Goal: Task Accomplishment & Management: Complete application form

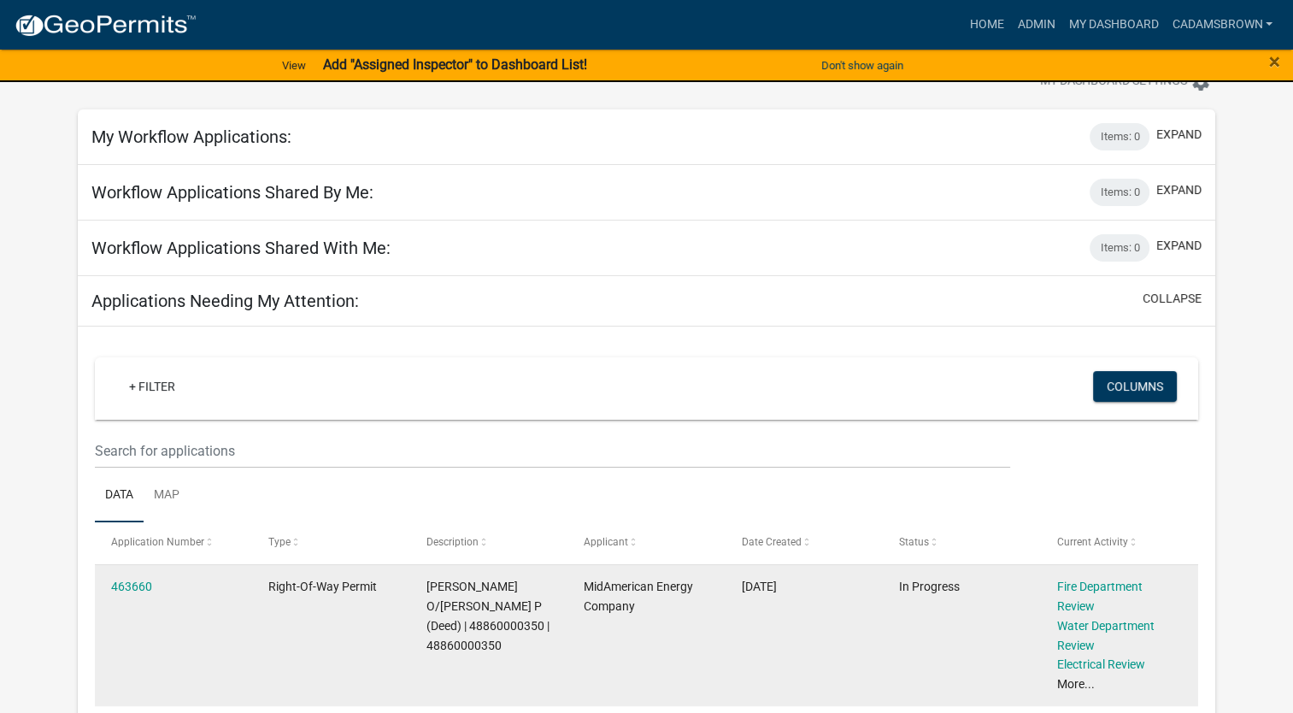
scroll to position [85, 0]
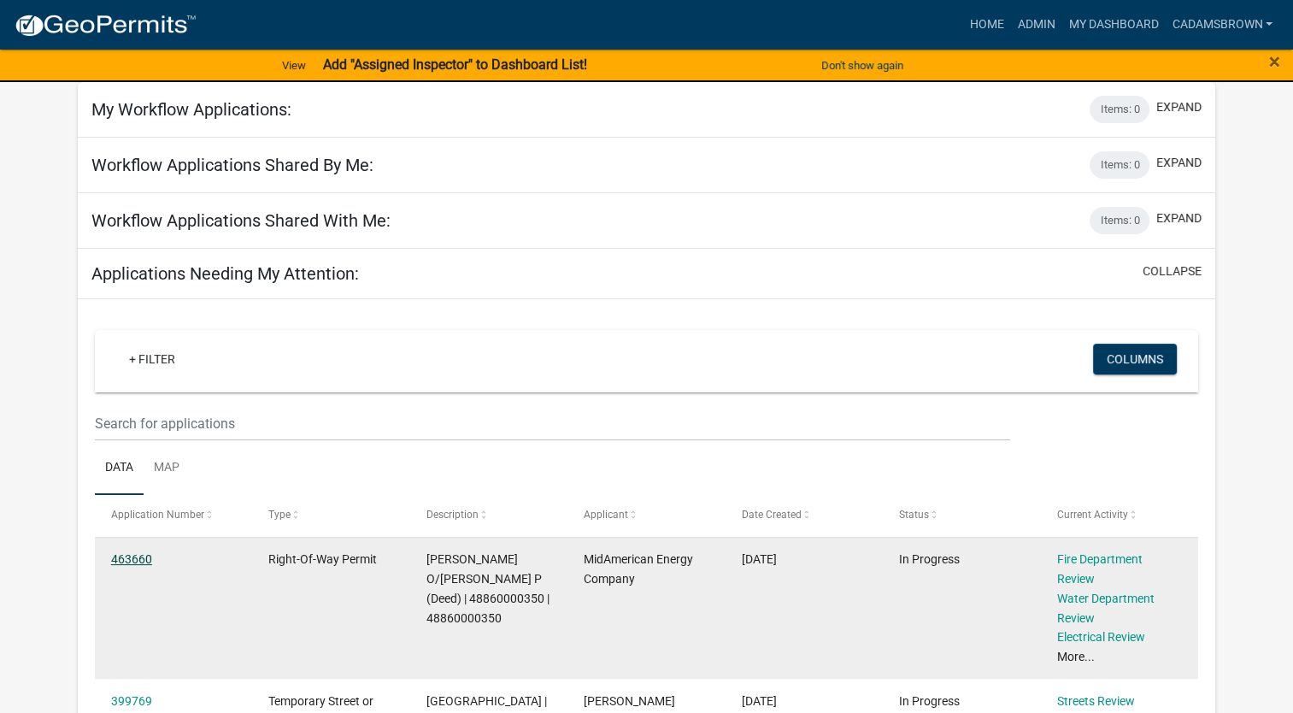
click at [139, 559] on link "463660" at bounding box center [131, 559] width 41 height 14
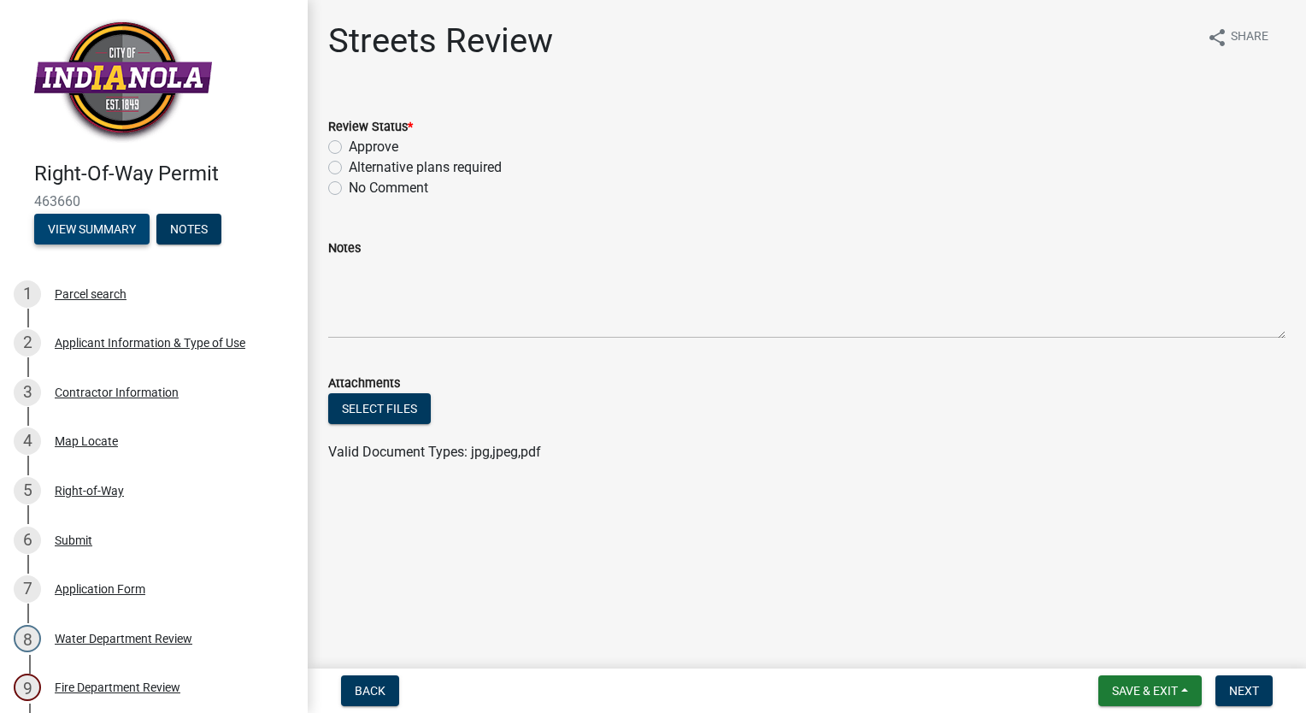
click at [103, 220] on button "View Summary" at bounding box center [91, 229] width 115 height 31
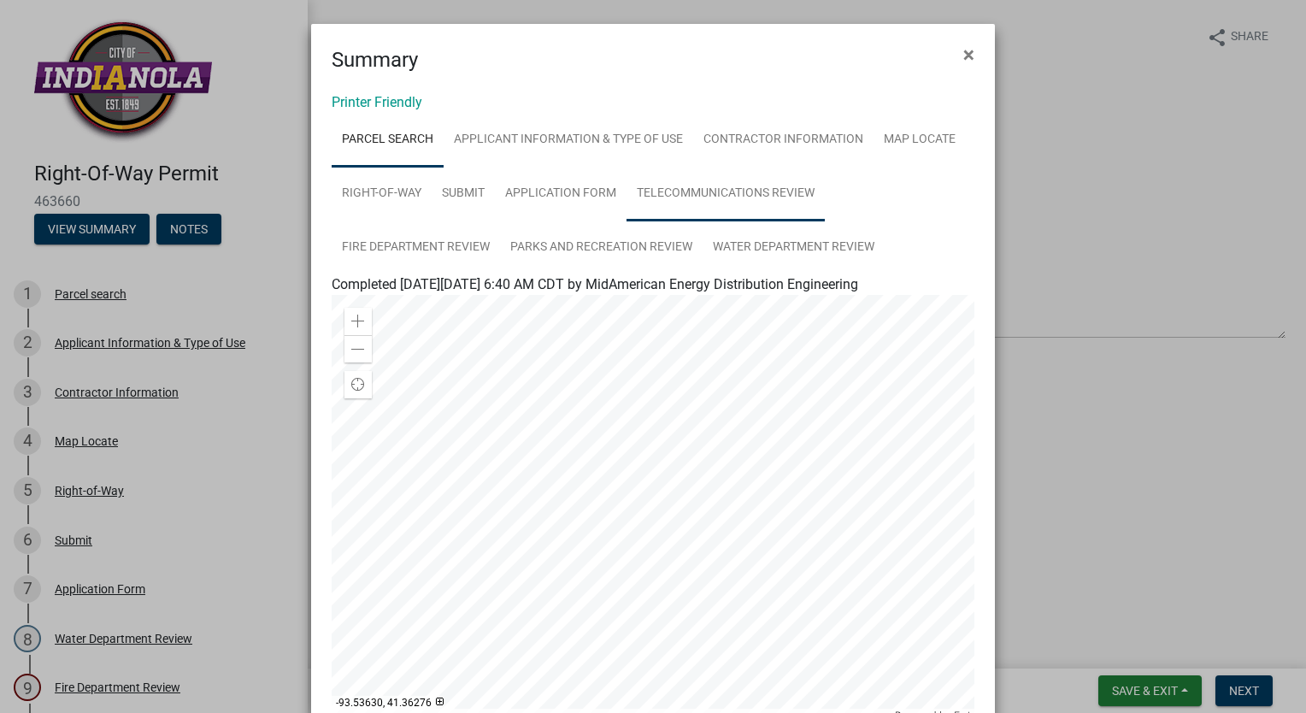
click at [690, 196] on link "Telecommunications Review" at bounding box center [725, 194] width 198 height 55
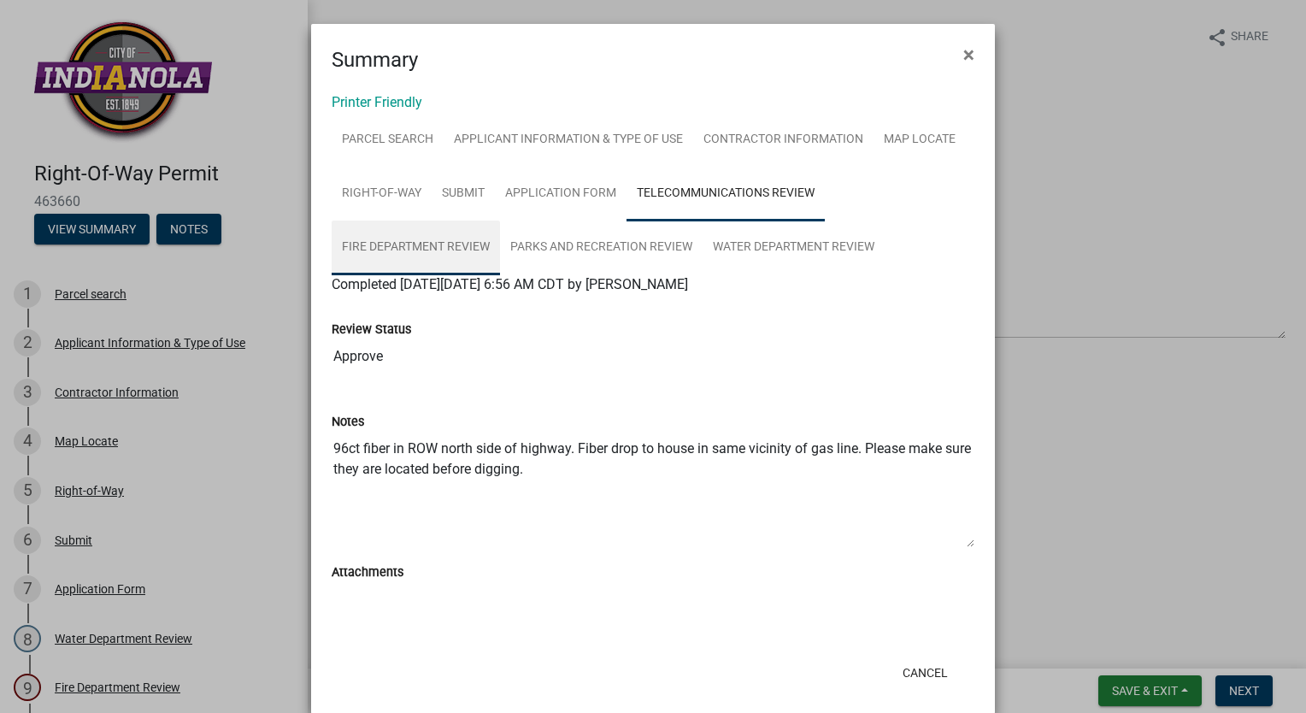
click at [433, 251] on link "Fire Department Review" at bounding box center [416, 247] width 168 height 55
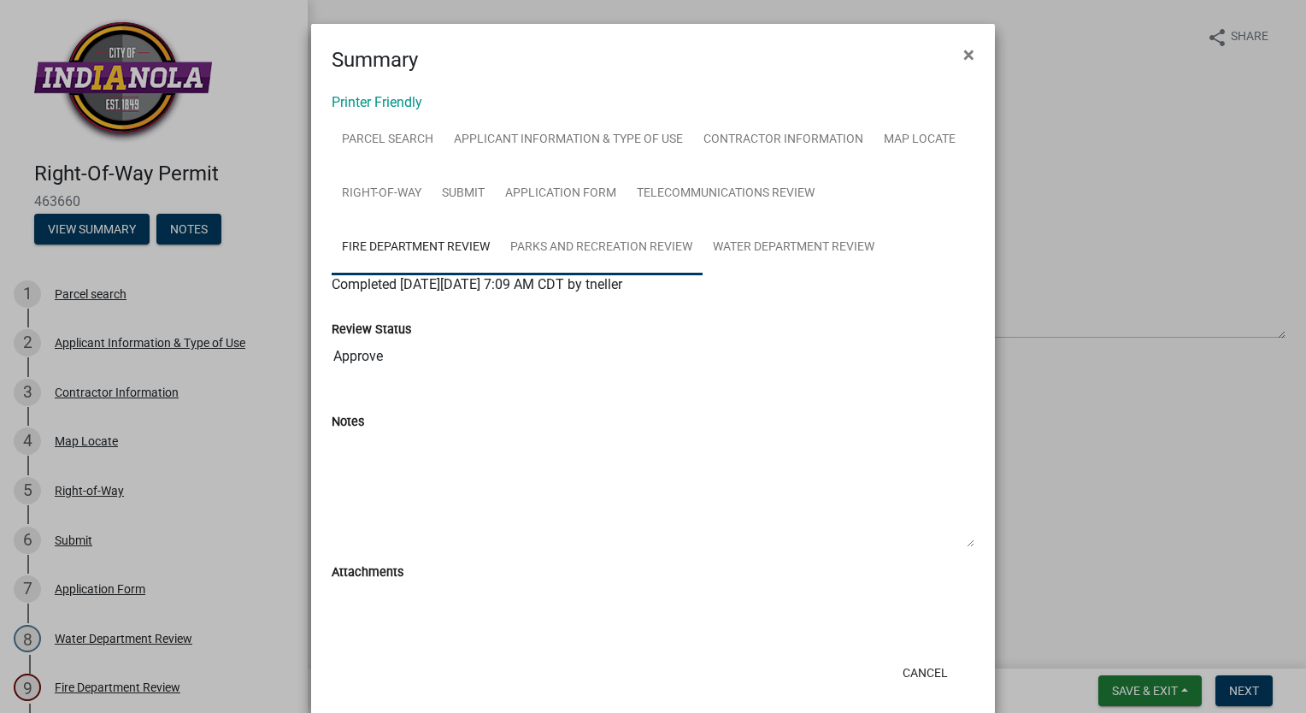
click at [561, 244] on link "Parks and Recreation Review" at bounding box center [601, 247] width 203 height 55
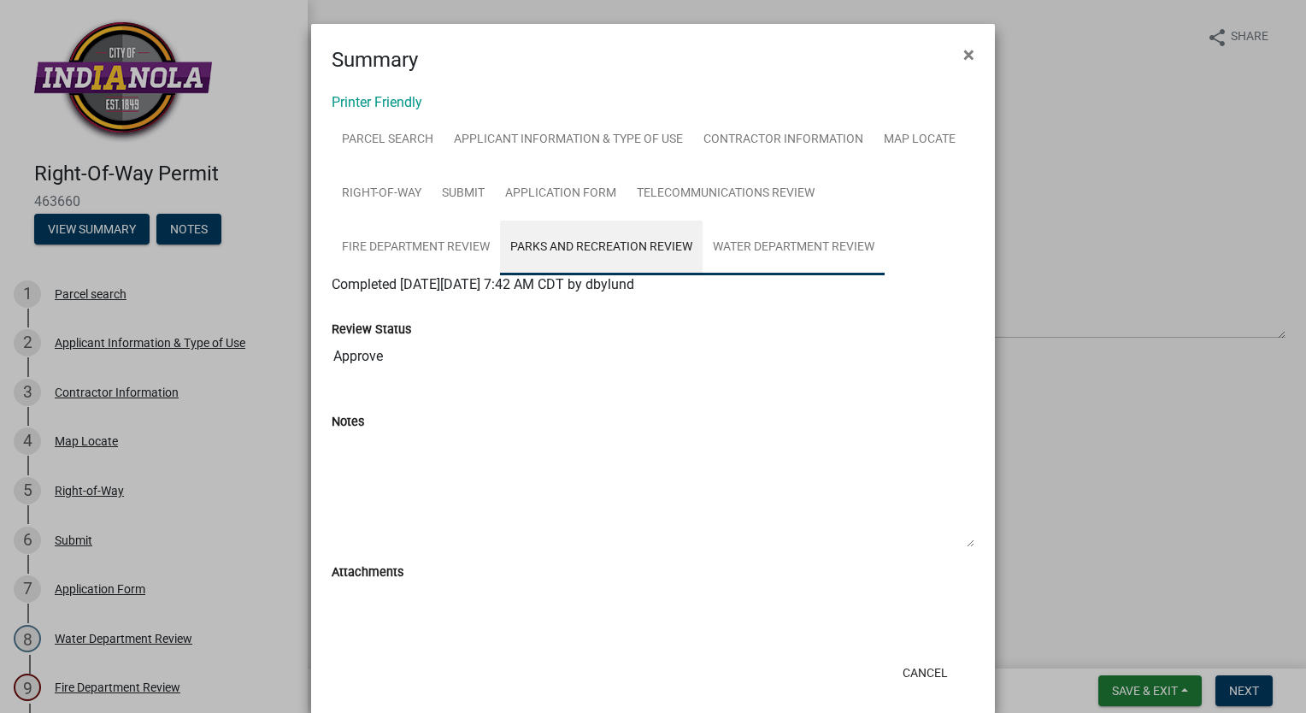
click at [778, 239] on link "Water Department Review" at bounding box center [793, 247] width 182 height 55
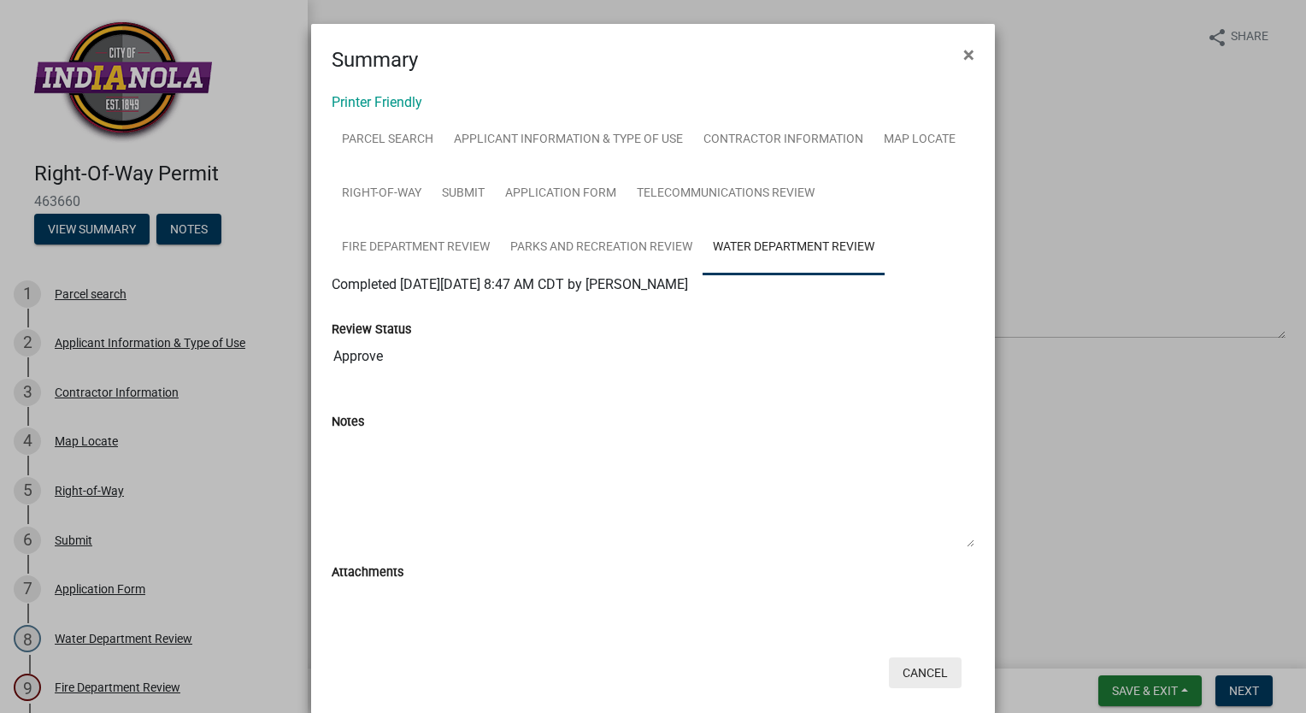
click at [916, 675] on button "Cancel" at bounding box center [925, 672] width 73 height 31
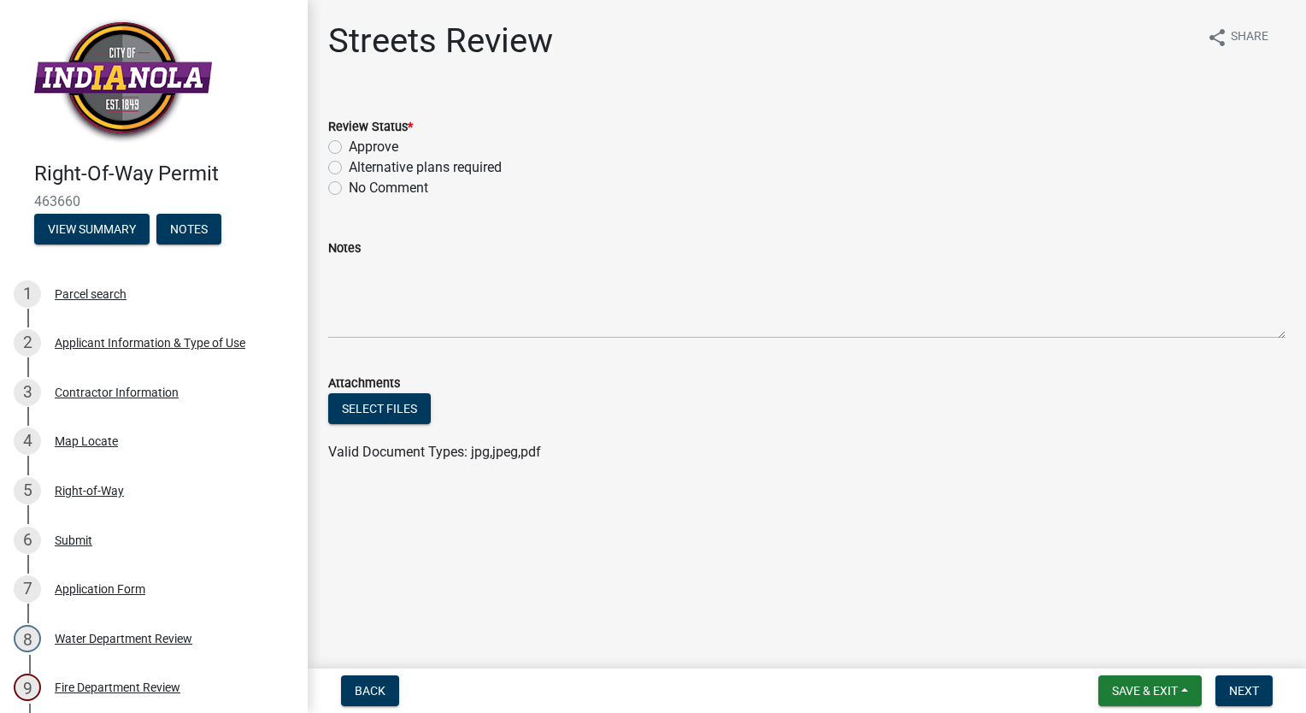
click at [349, 149] on label "Approve" at bounding box center [374, 147] width 50 height 21
click at [349, 148] on input "Approve" at bounding box center [354, 142] width 11 height 11
radio input "true"
click at [1265, 688] on button "Next" at bounding box center [1243, 690] width 57 height 31
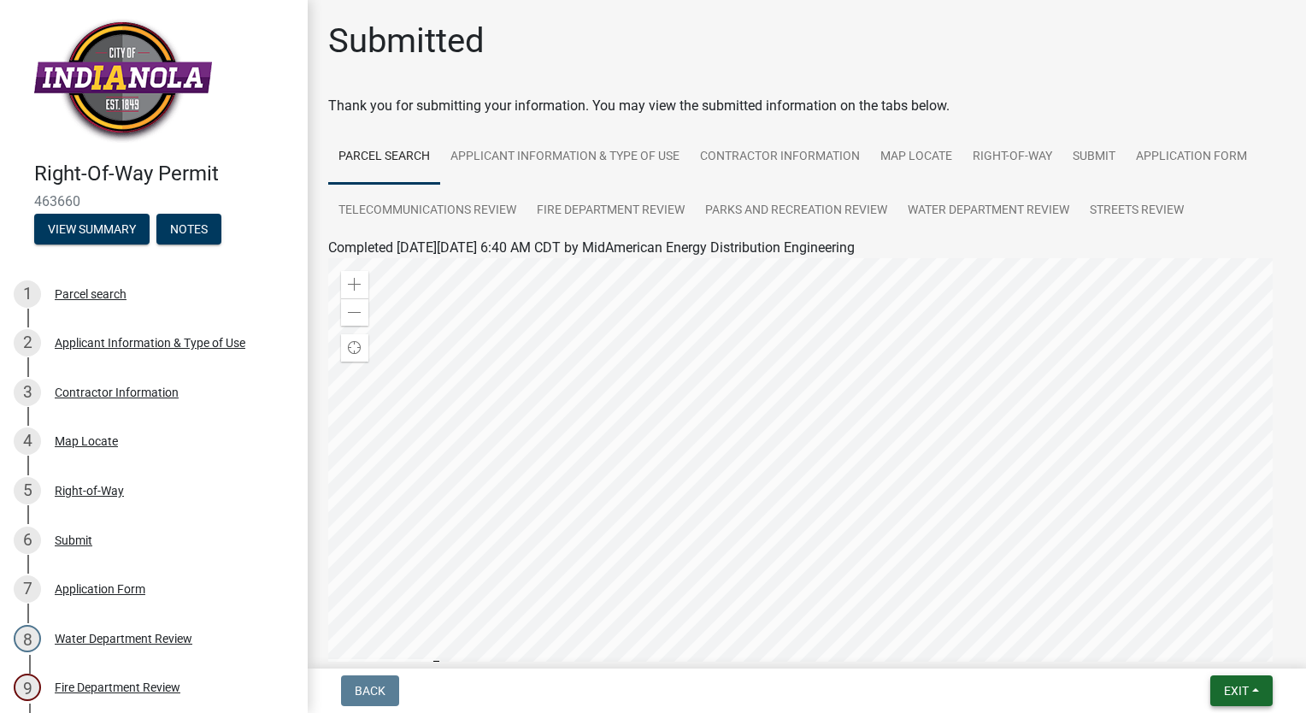
click at [1260, 693] on button "Exit" at bounding box center [1241, 690] width 62 height 31
click at [1237, 645] on button "Save & Exit" at bounding box center [1204, 645] width 137 height 41
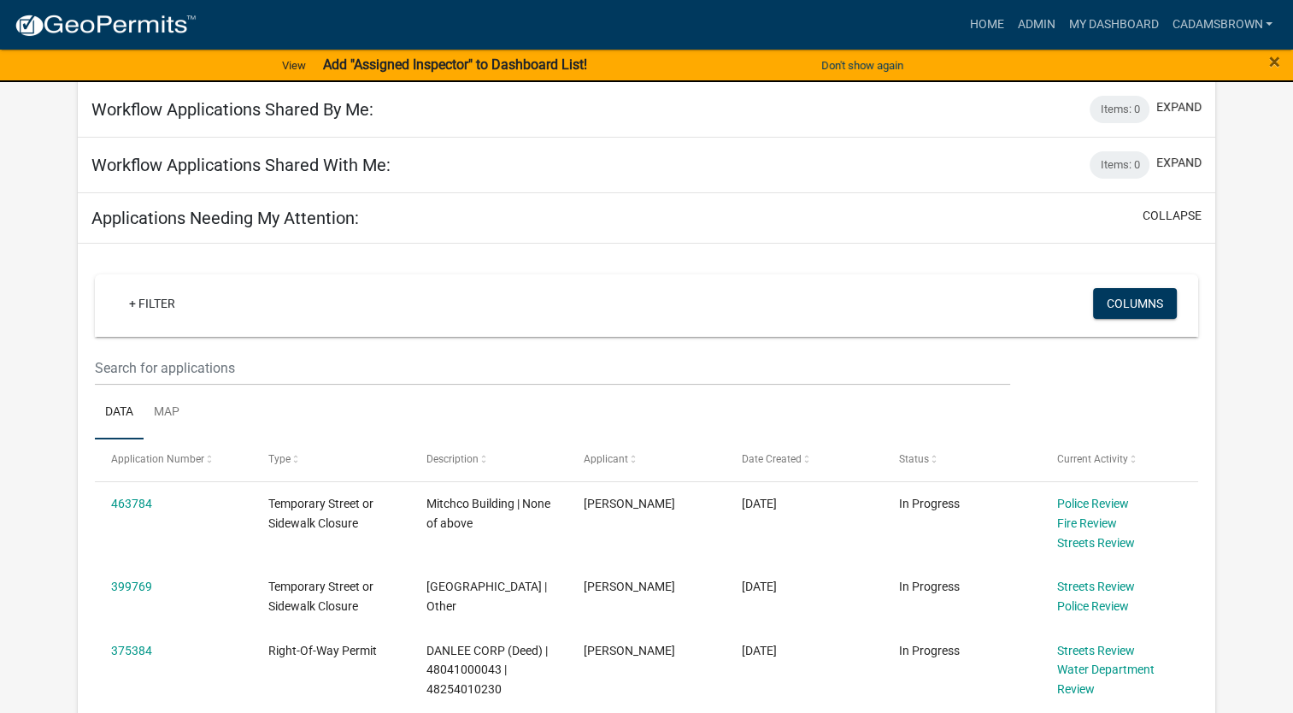
scroll to position [171, 0]
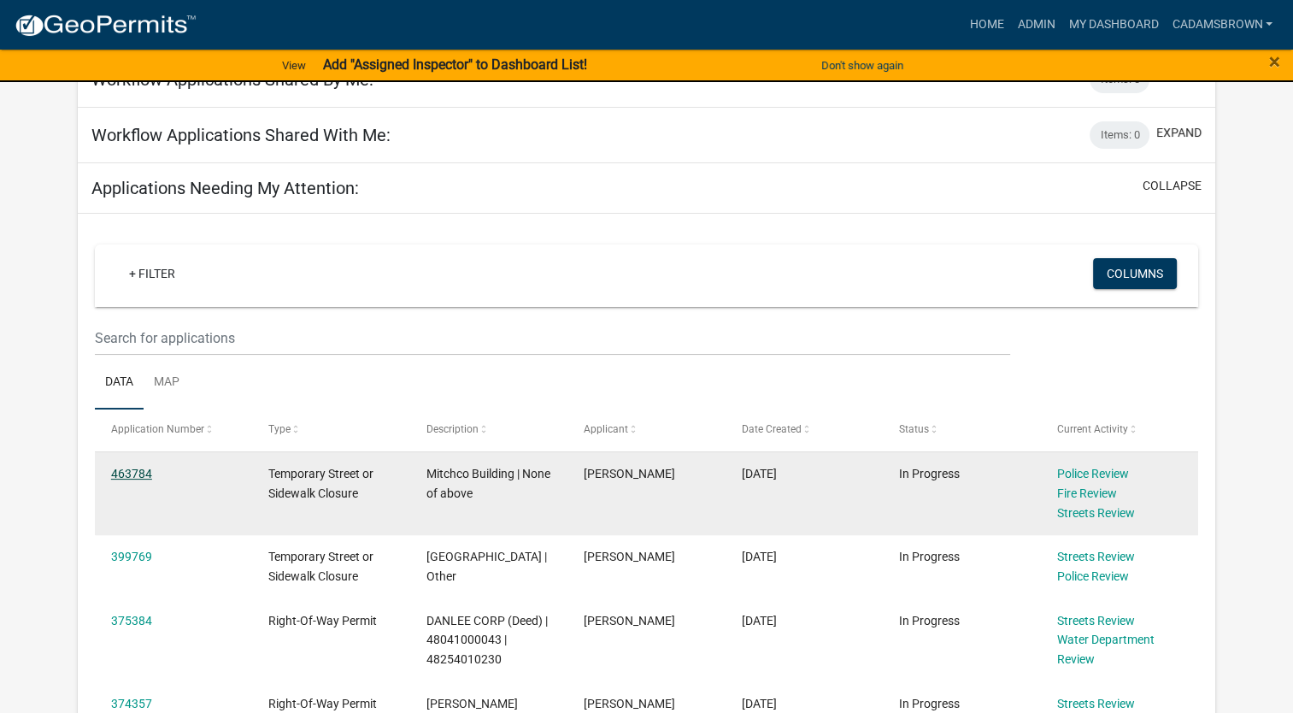
click at [142, 473] on link "463784" at bounding box center [131, 474] width 41 height 14
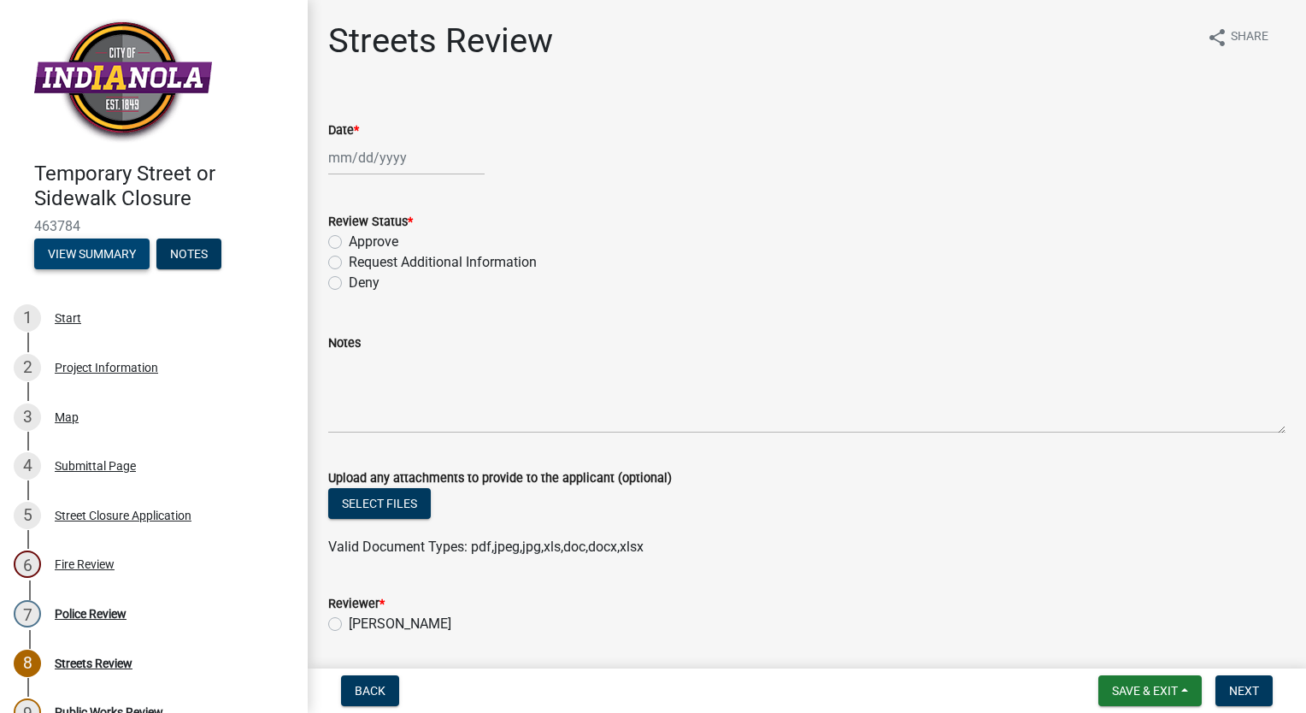
click at [55, 258] on button "View Summary" at bounding box center [91, 253] width 115 height 31
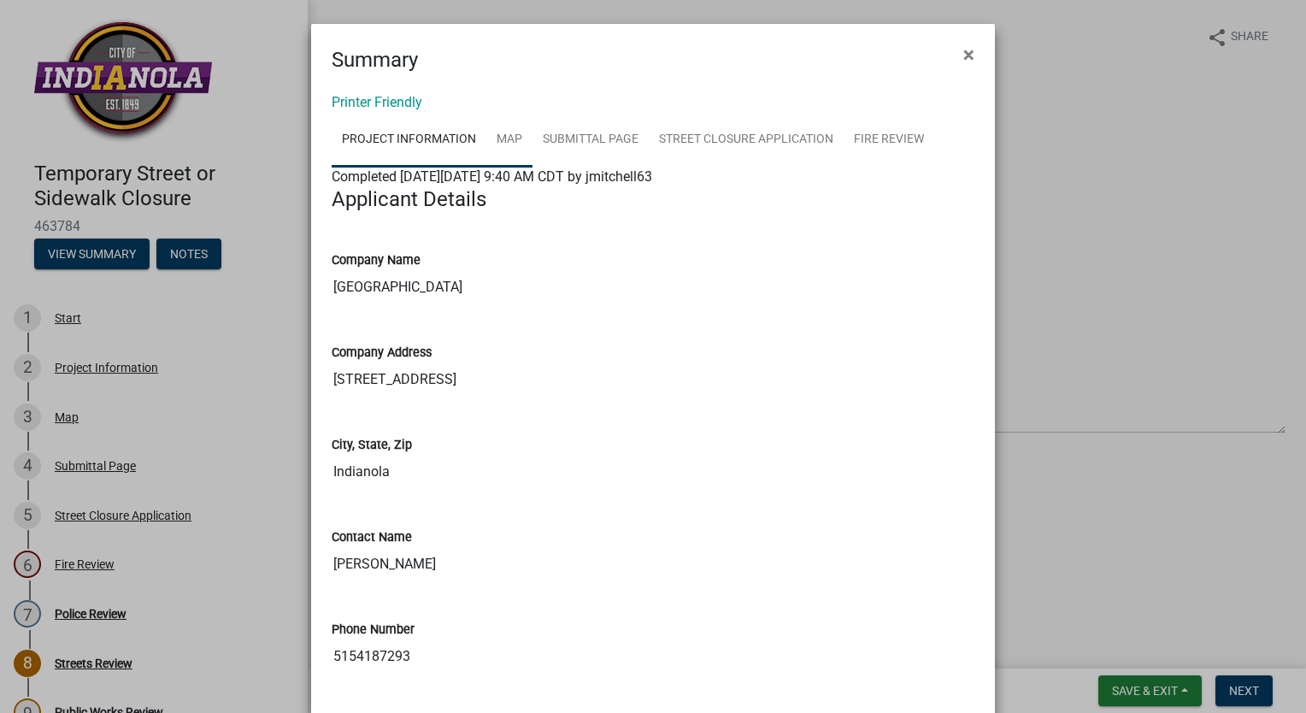
click at [500, 149] on link "Map" at bounding box center [509, 140] width 46 height 55
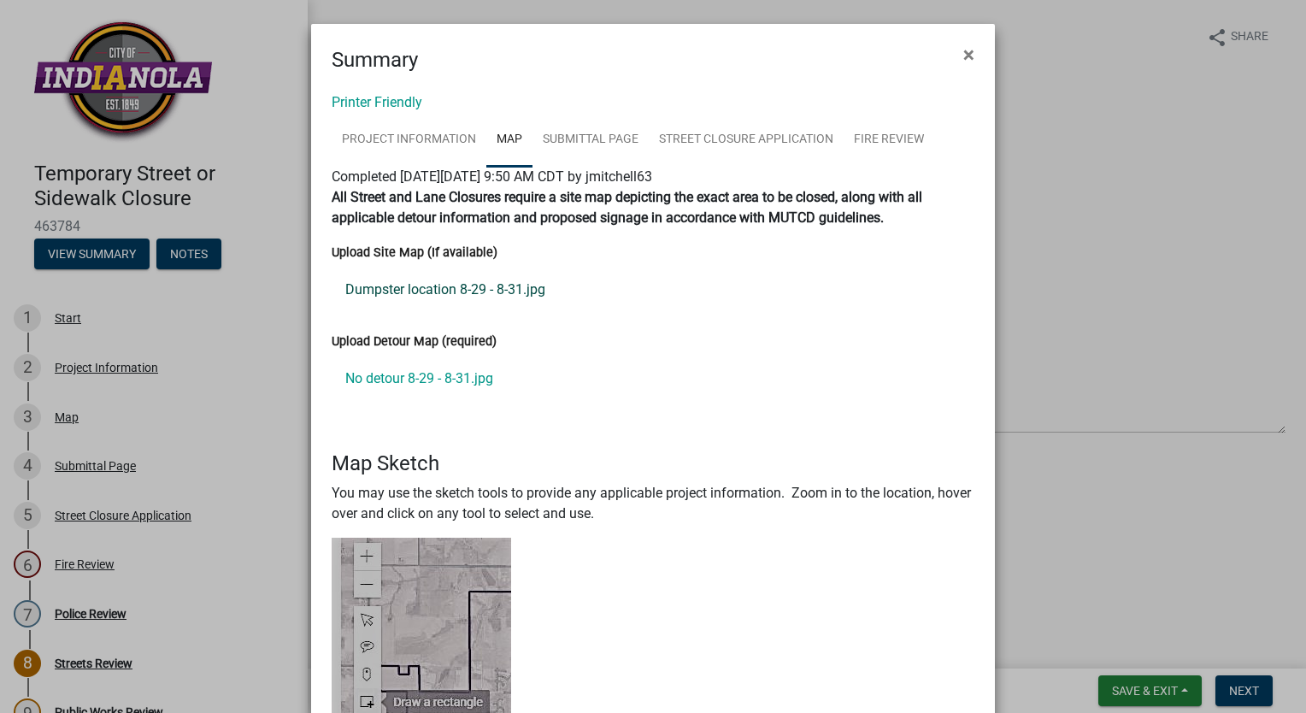
click at [437, 291] on link "Dumpster location 8-29 - 8-31.jpg" at bounding box center [653, 289] width 643 height 41
click at [453, 380] on link "No detour 8-29 - 8-31.jpg" at bounding box center [653, 378] width 643 height 41
click at [578, 140] on link "Submittal Page" at bounding box center [590, 140] width 116 height 55
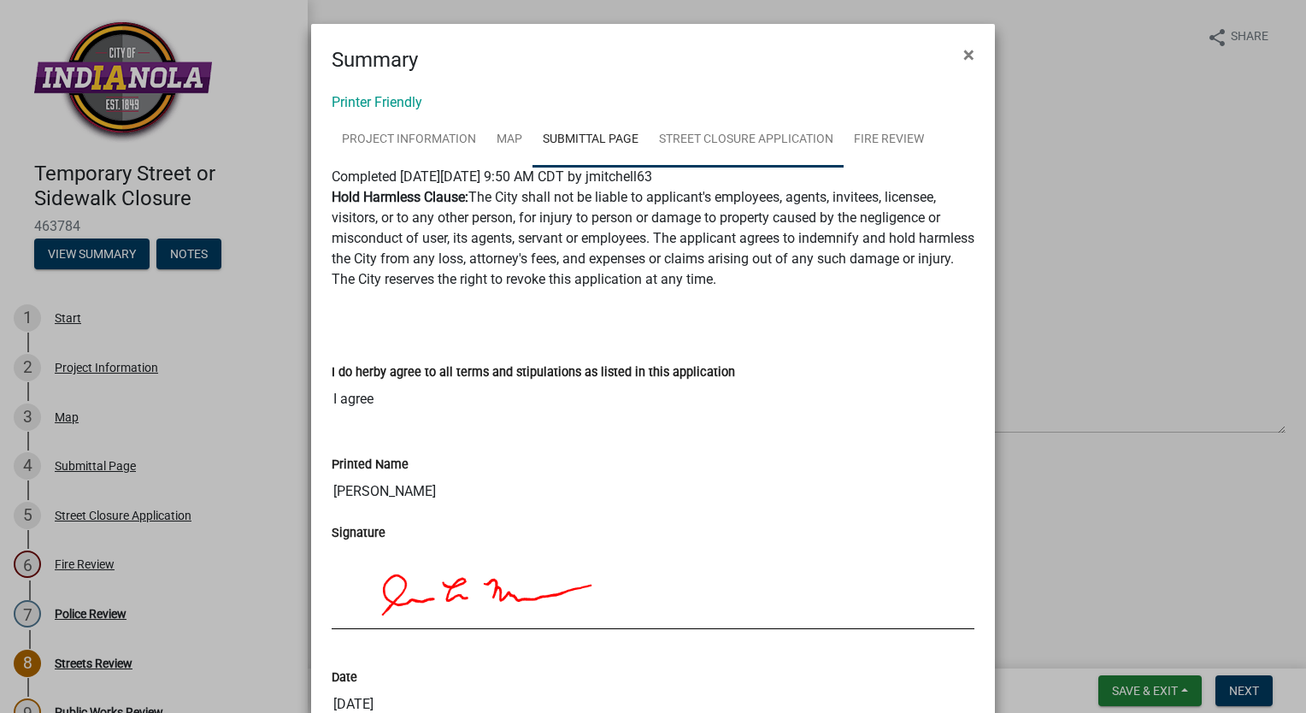
click at [702, 131] on link "Street Closure Application" at bounding box center [746, 140] width 195 height 55
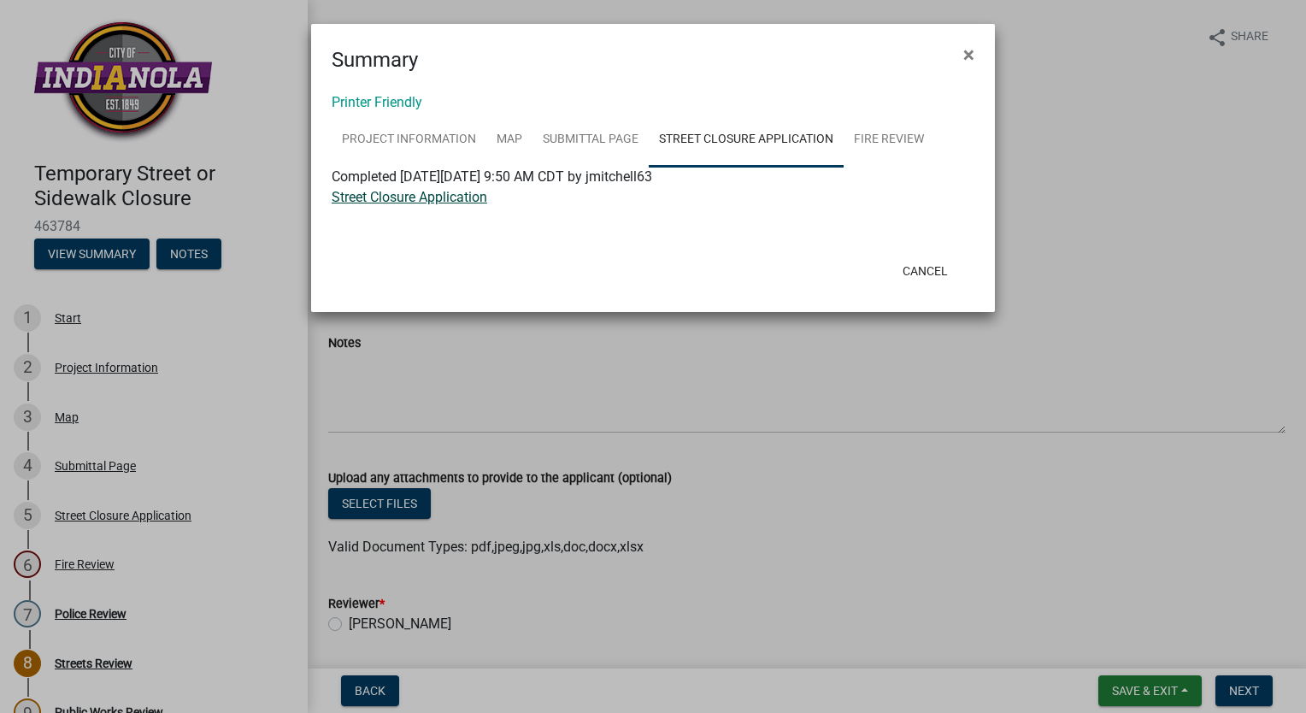
click at [474, 195] on link "Street Closure Application" at bounding box center [410, 197] width 156 height 16
click at [883, 137] on link "Fire Review" at bounding box center [888, 140] width 91 height 55
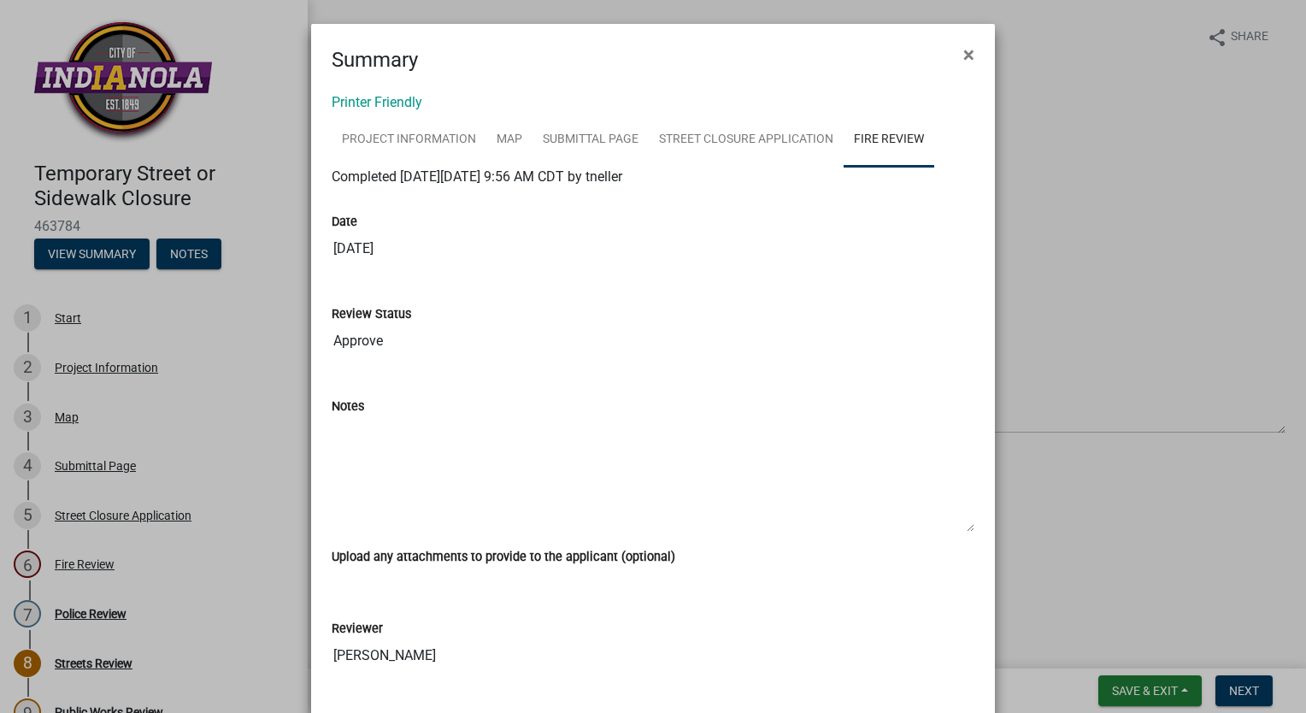
click at [63, 250] on ngb-modal-window "Summary × Printer Friendly Project Information Map Submittal Page Street Closur…" at bounding box center [653, 356] width 1306 height 713
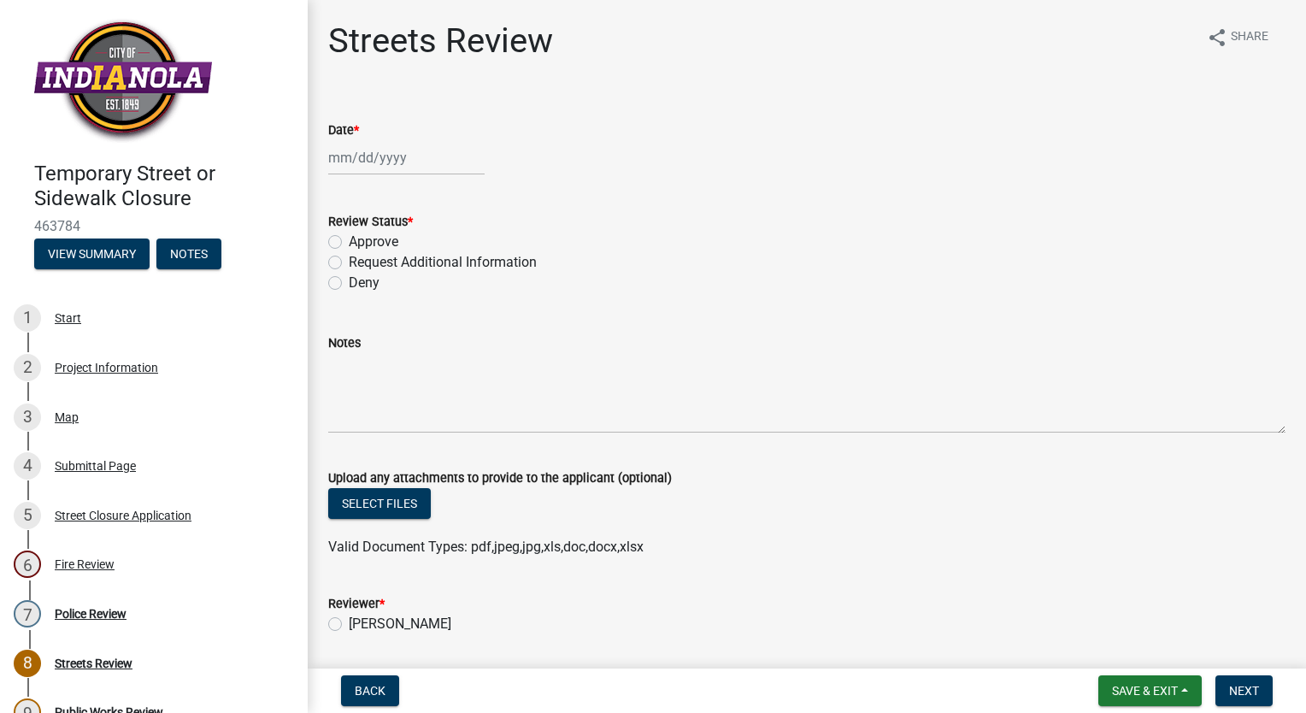
click at [379, 166] on div at bounding box center [406, 157] width 156 height 35
select select "8"
select select "2025"
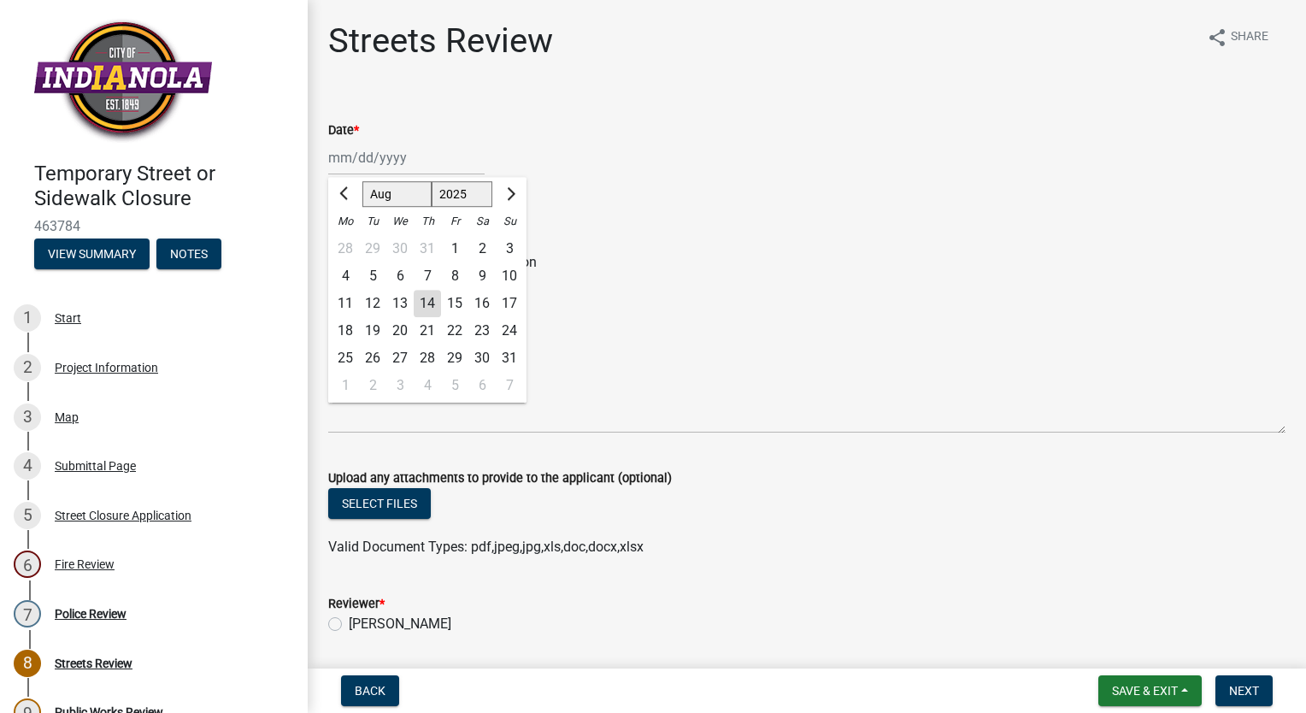
click at [432, 296] on div "14" at bounding box center [427, 303] width 27 height 27
type input "[DATE]"
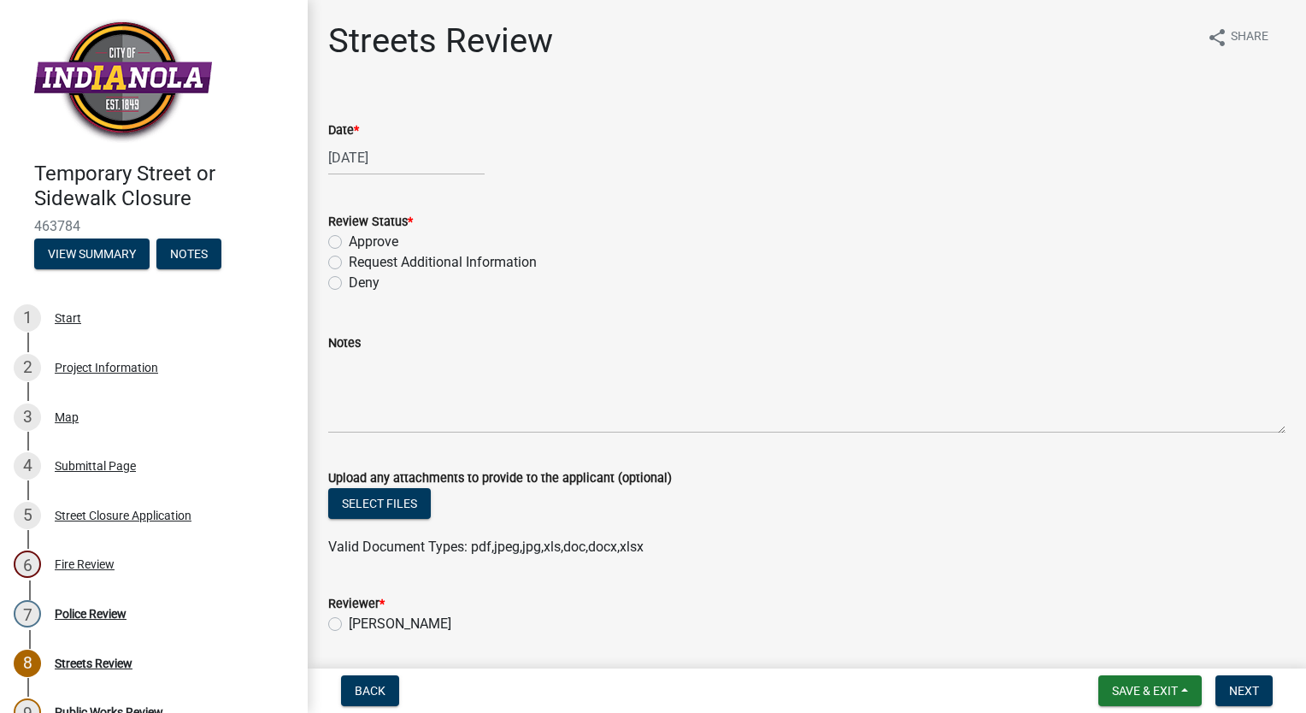
click at [349, 242] on label "Approve" at bounding box center [374, 242] width 50 height 21
click at [349, 242] on input "Approve" at bounding box center [354, 237] width 11 height 11
radio input "true"
click at [349, 627] on label "Caleb Adams-Brown" at bounding box center [400, 624] width 103 height 21
click at [349, 625] on input "Caleb Adams-Brown" at bounding box center [354, 619] width 11 height 11
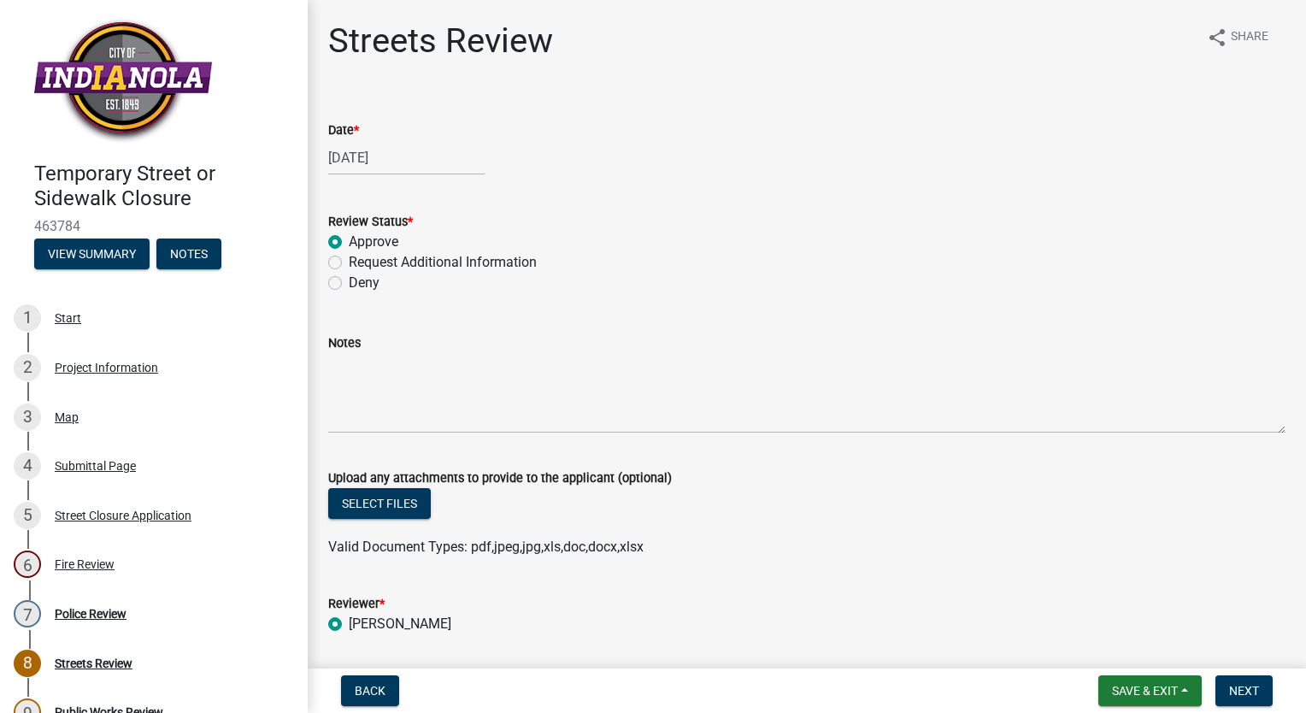
radio input "true"
click at [1236, 694] on span "Next" at bounding box center [1244, 691] width 30 height 14
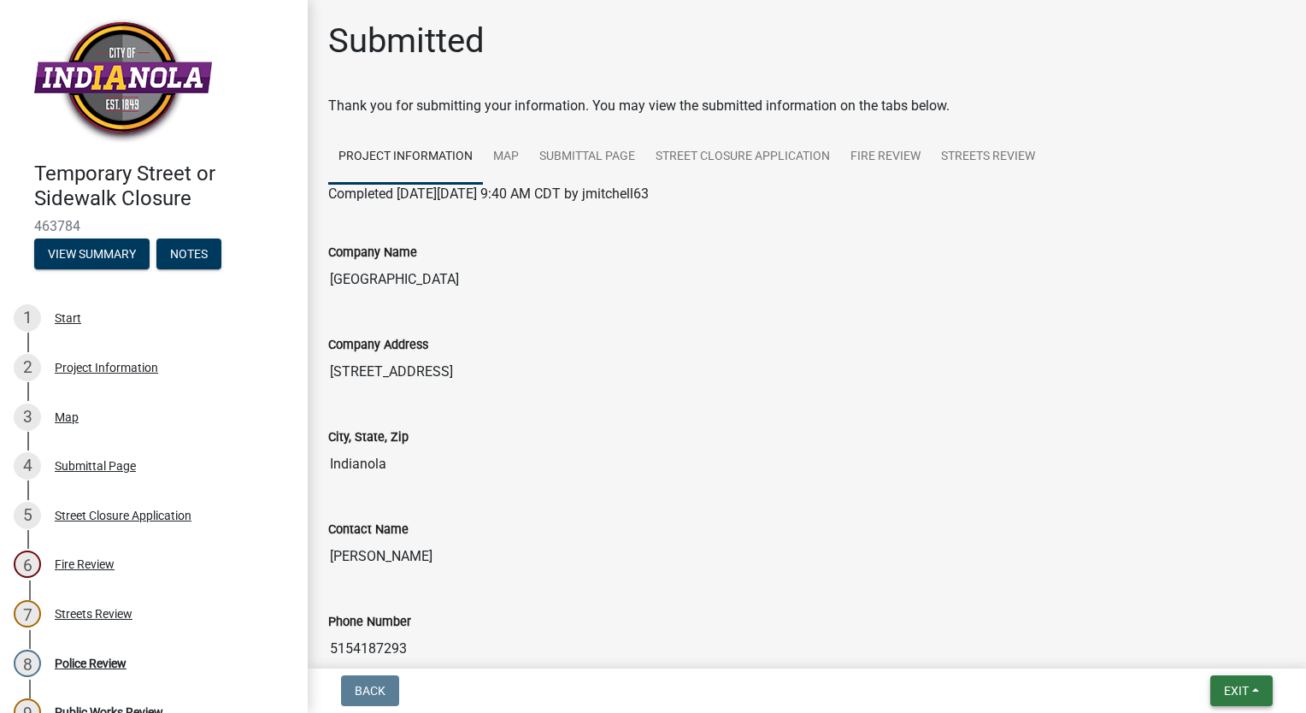
click at [1237, 693] on span "Exit" at bounding box center [1236, 691] width 25 height 14
click at [1218, 647] on button "Save & Exit" at bounding box center [1204, 645] width 137 height 41
